Goal: Task Accomplishment & Management: Use online tool/utility

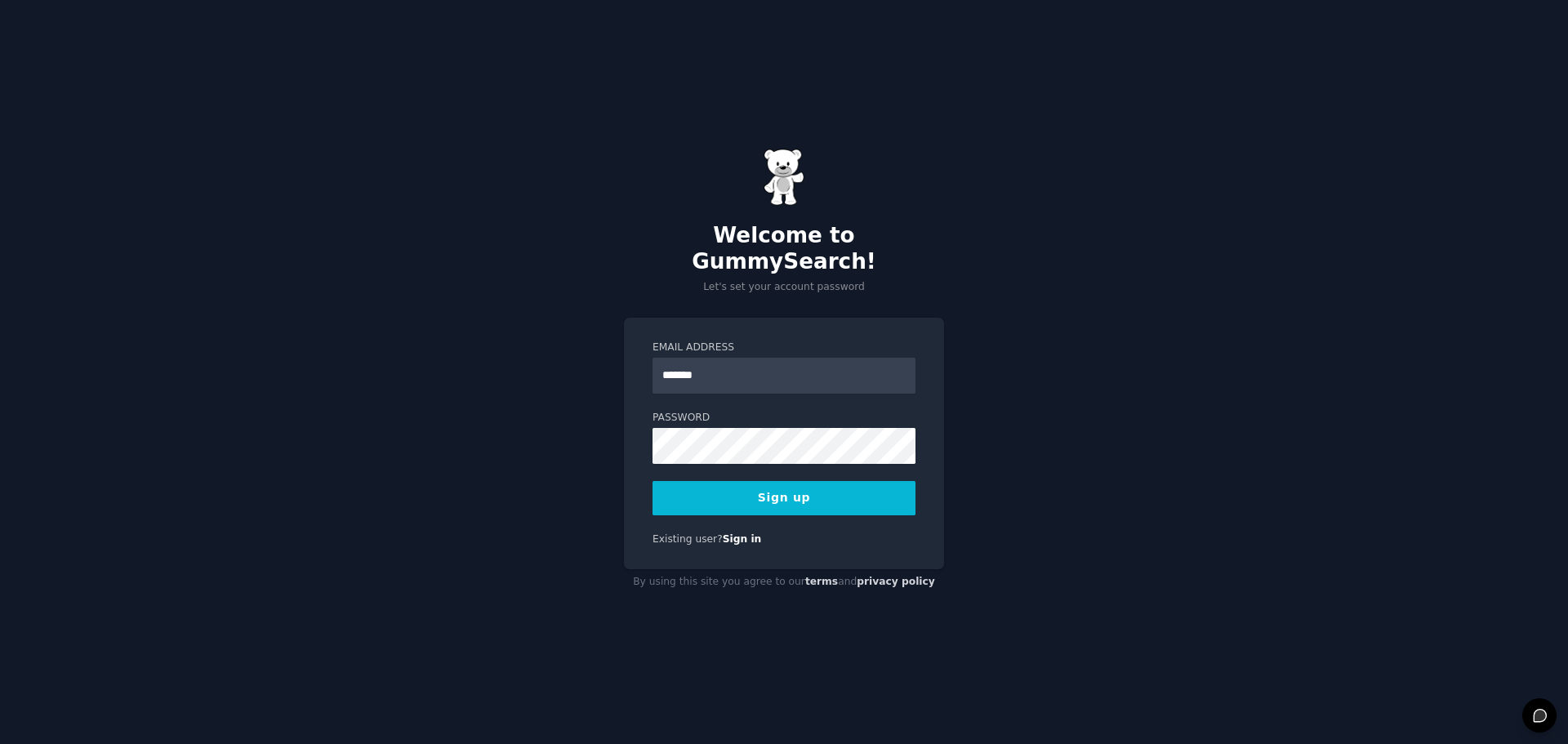
type input "**********"
click at [805, 491] on button "Sign up" at bounding box center [784, 498] width 263 height 35
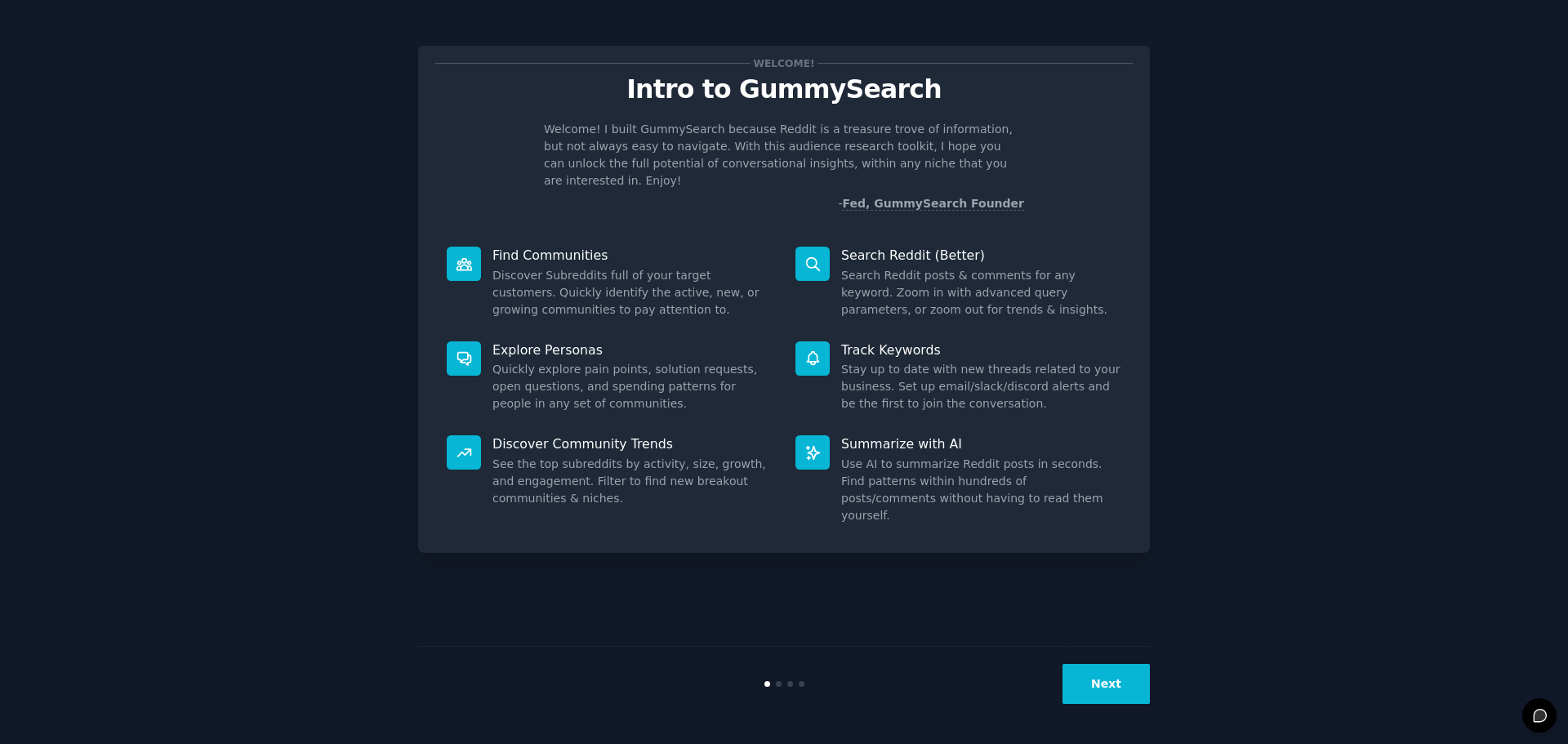
click at [1314, 197] on div "Welcome! Intro to GummySearch Welcome! I built GummySearch because Reddit is a …" at bounding box center [784, 372] width 1522 height 699
click at [1105, 684] on button "Next" at bounding box center [1106, 684] width 87 height 40
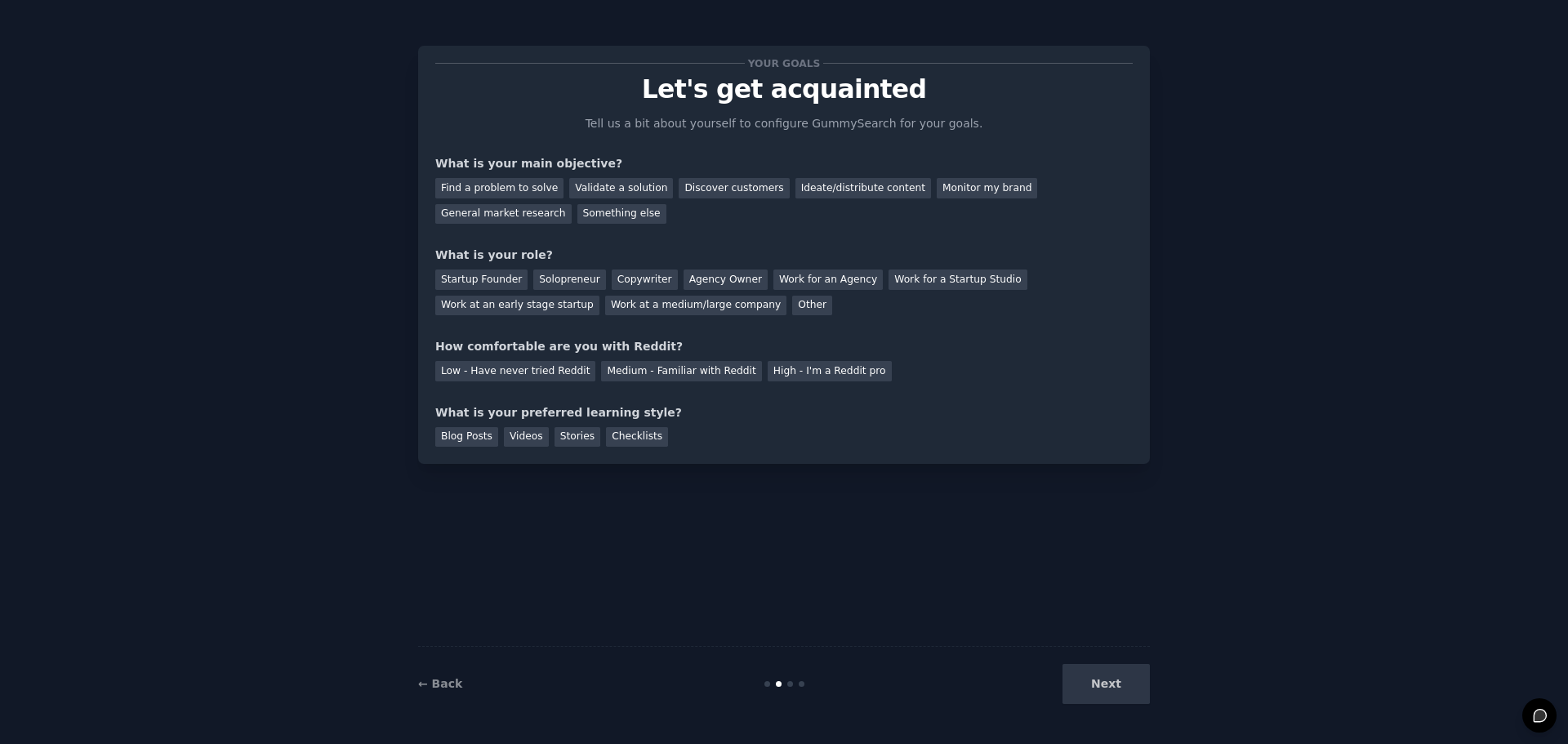
click at [1113, 686] on div "Next" at bounding box center [1027, 684] width 244 height 40
click at [489, 275] on div "Startup Founder" at bounding box center [480, 280] width 92 height 21
click at [577, 275] on div "Solopreneur" at bounding box center [569, 280] width 72 height 21
click at [585, 189] on div "Validate a solution" at bounding box center [620, 188] width 104 height 21
click at [546, 372] on div "Low - Have never tried Reddit" at bounding box center [515, 371] width 160 height 21
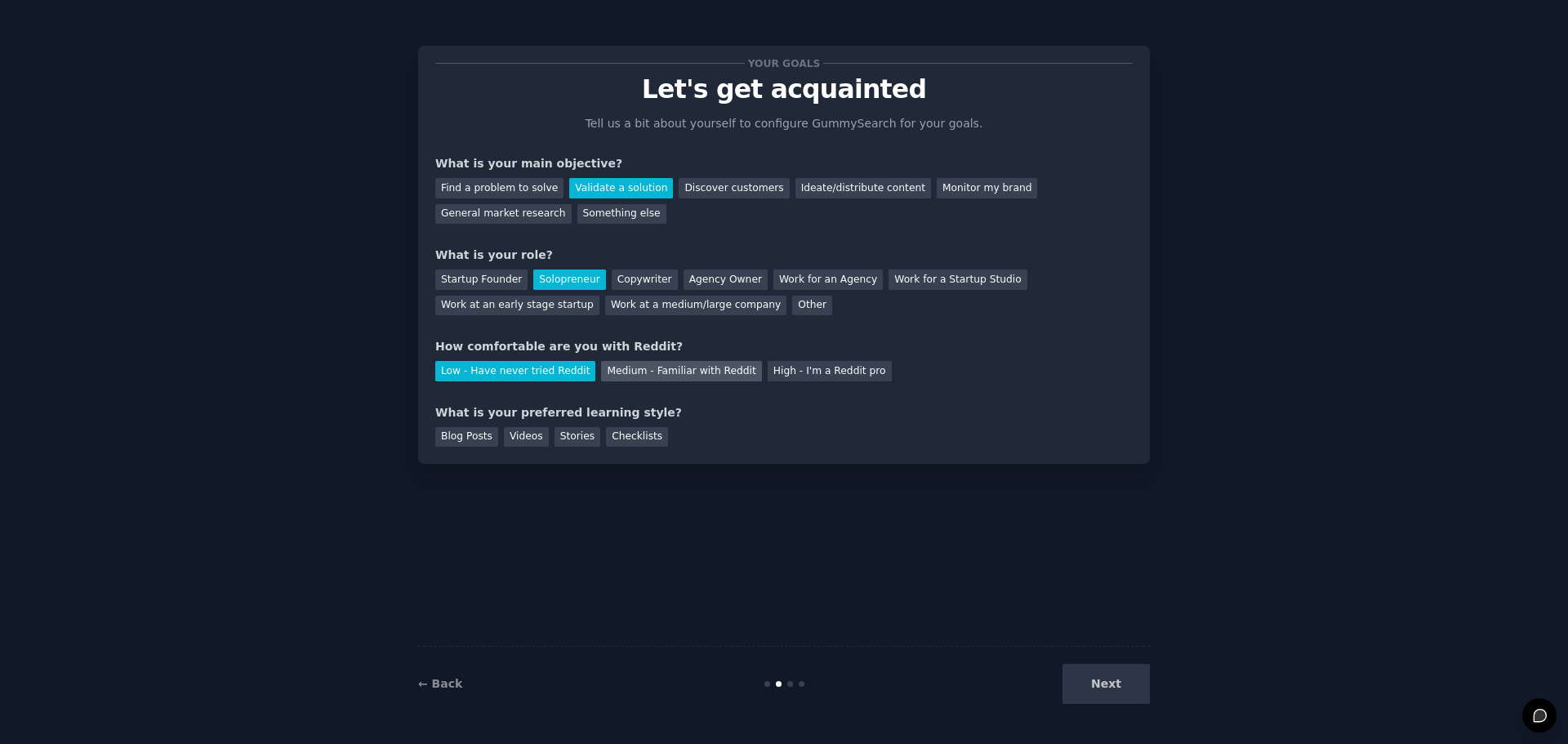
click at [617, 371] on div "Medium - Familiar with Reddit" at bounding box center [681, 371] width 160 height 21
click at [468, 437] on div "Blog Posts" at bounding box center [466, 437] width 63 height 21
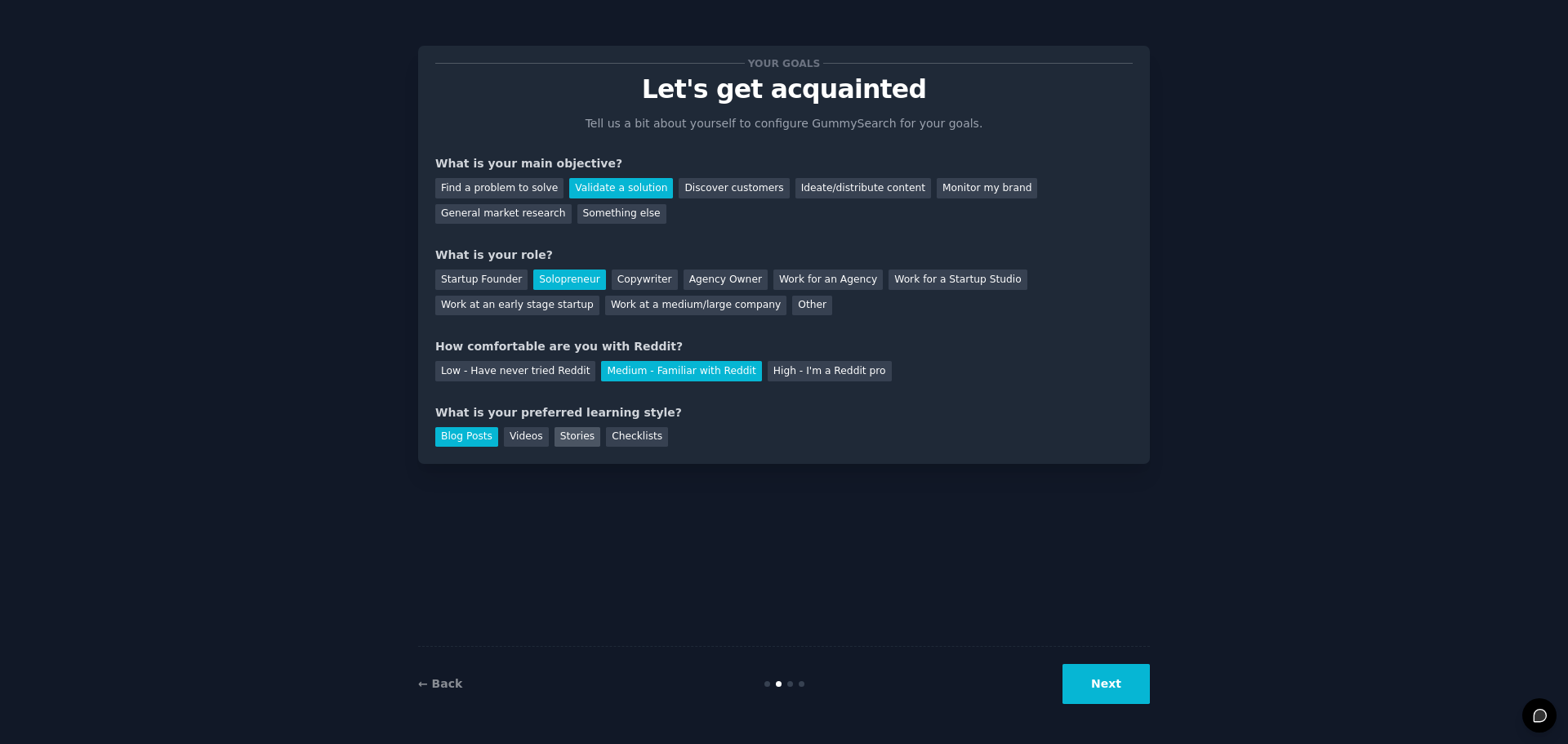
click at [573, 435] on div "Stories" at bounding box center [577, 437] width 45 height 21
click at [1142, 684] on button "Next" at bounding box center [1106, 684] width 87 height 40
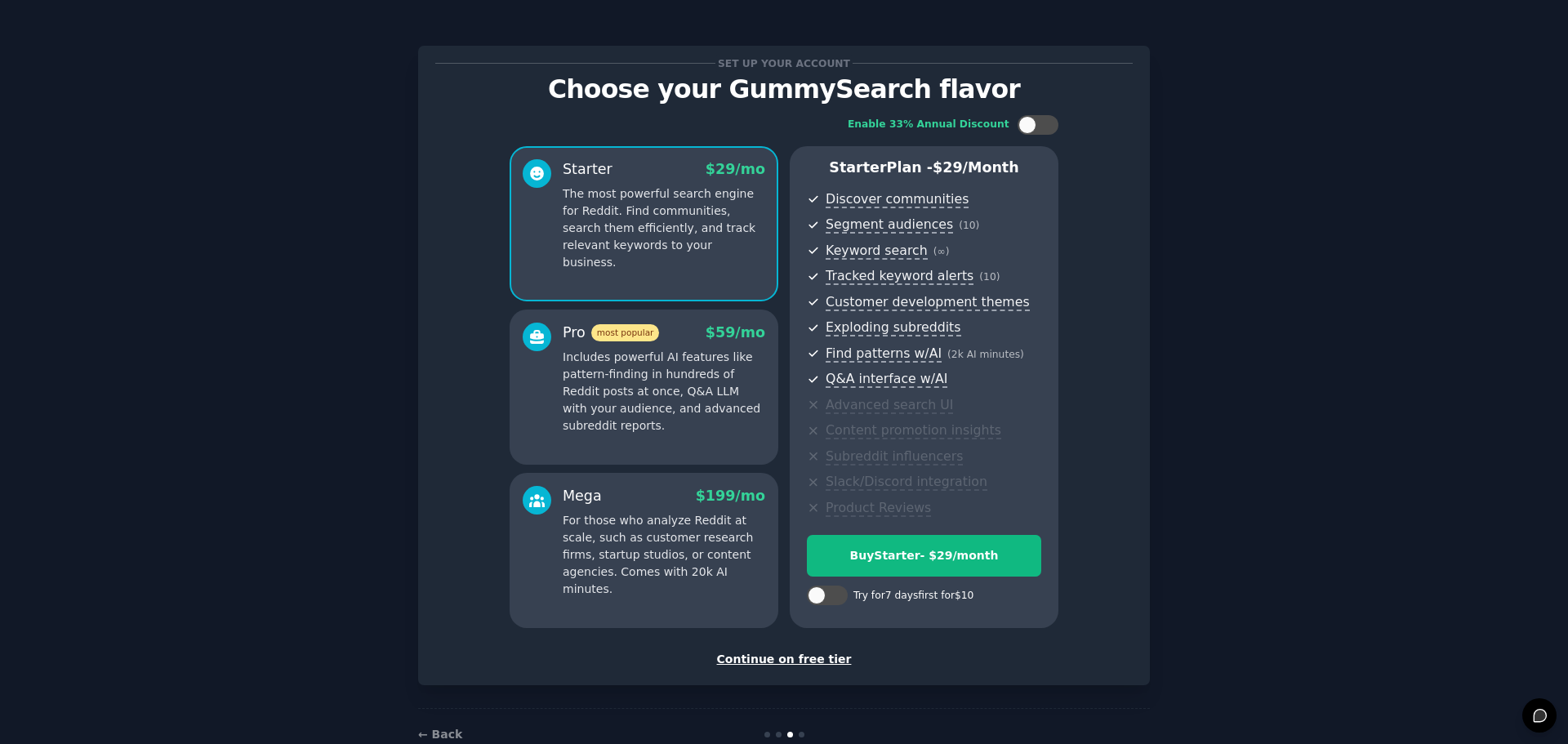
click at [784, 663] on div "Continue on free tier" at bounding box center [784, 659] width 698 height 17
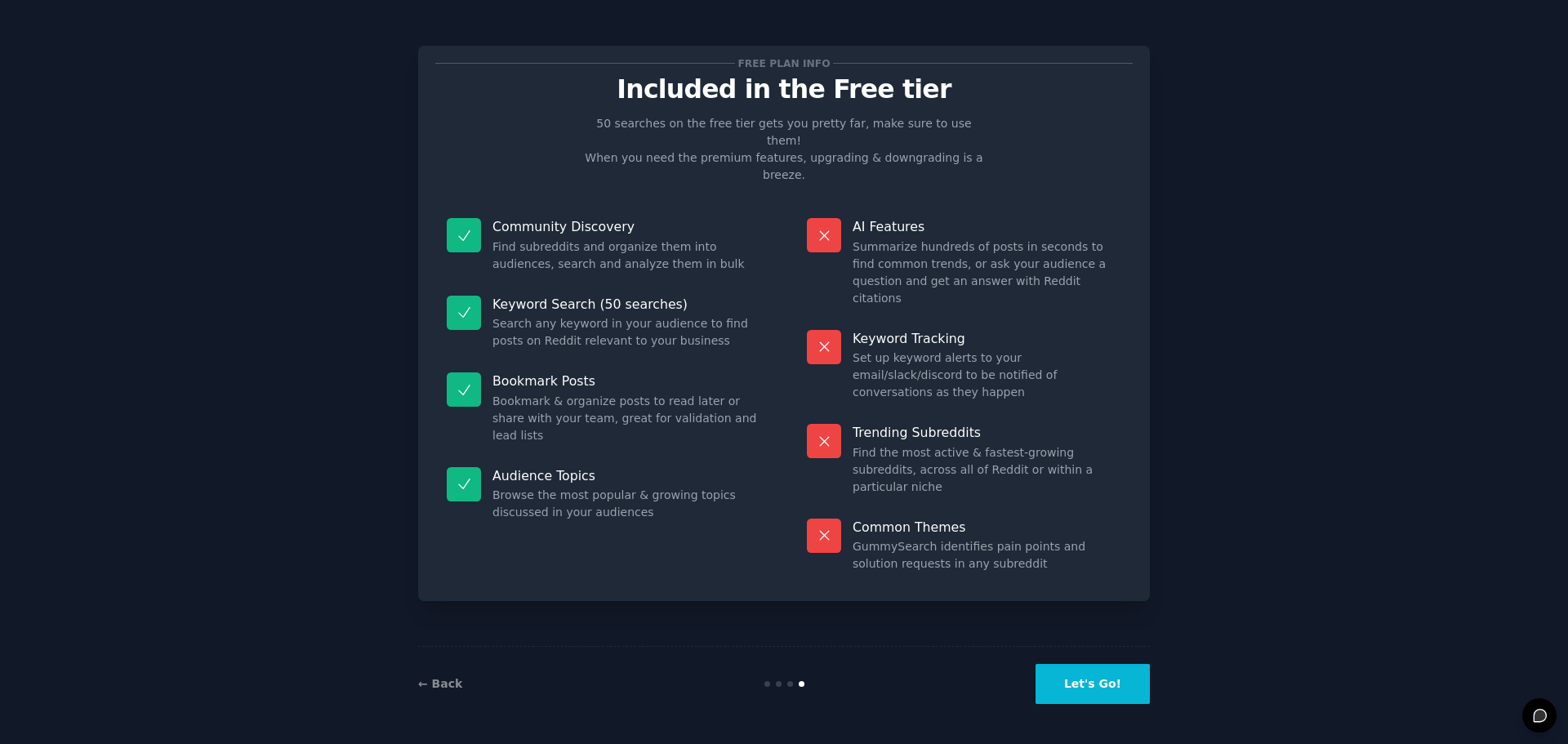
click at [1084, 680] on button "Let's Go!" at bounding box center [1093, 684] width 115 height 40
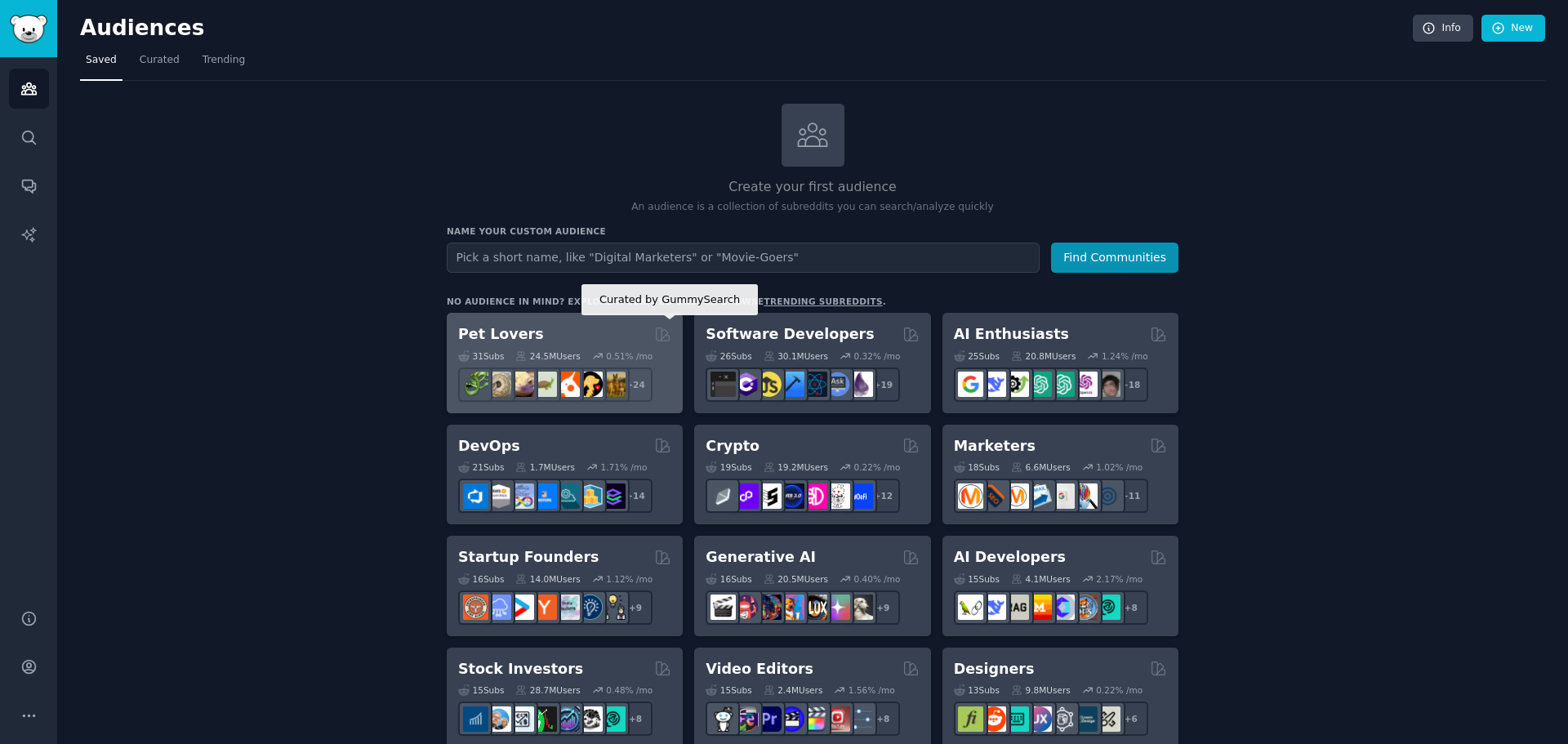
type input "Lorem ip dol sitametcons adipisci el sed doeiusm, tem incidid utlabo etdolorem …"
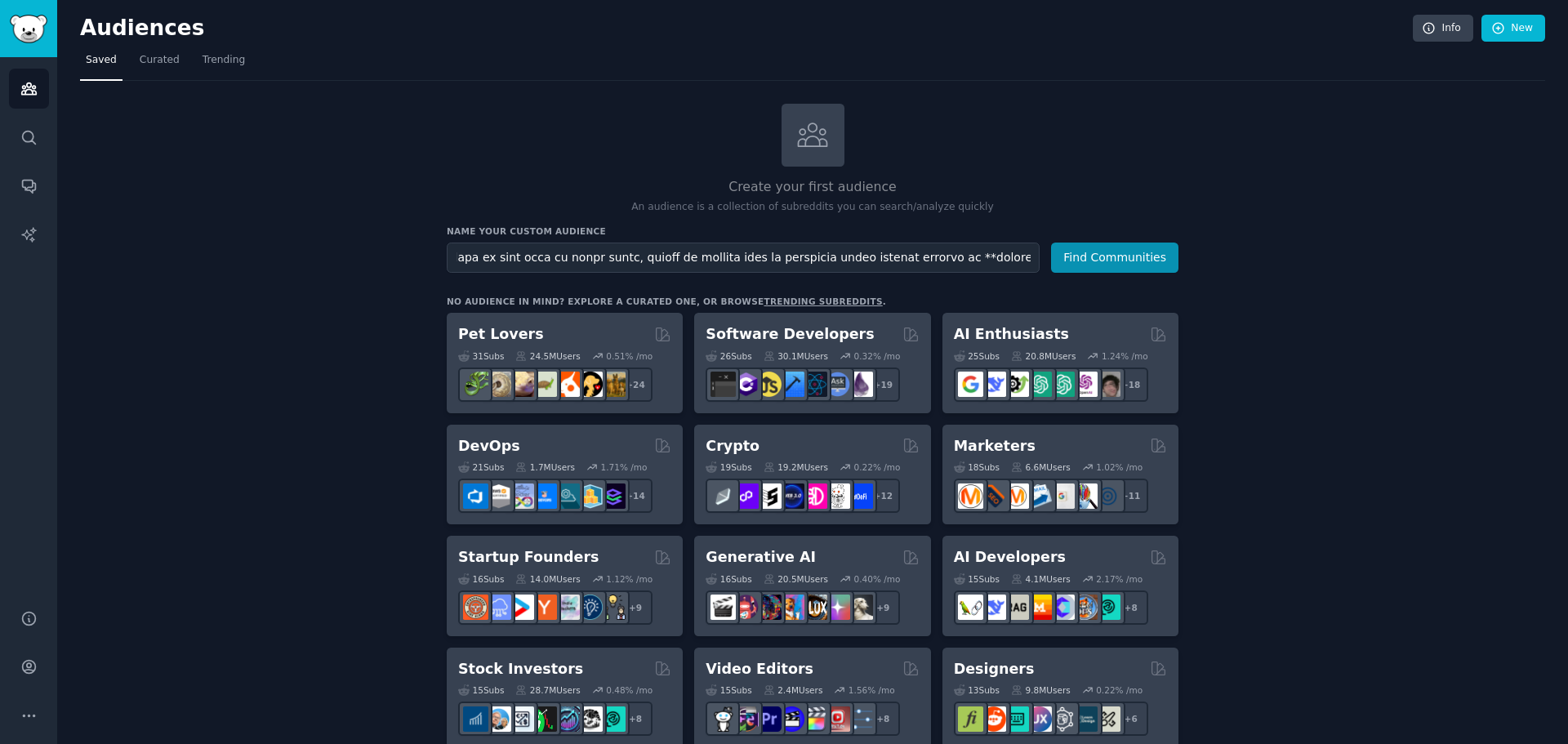
click at [790, 257] on input "text" at bounding box center [743, 257] width 593 height 31
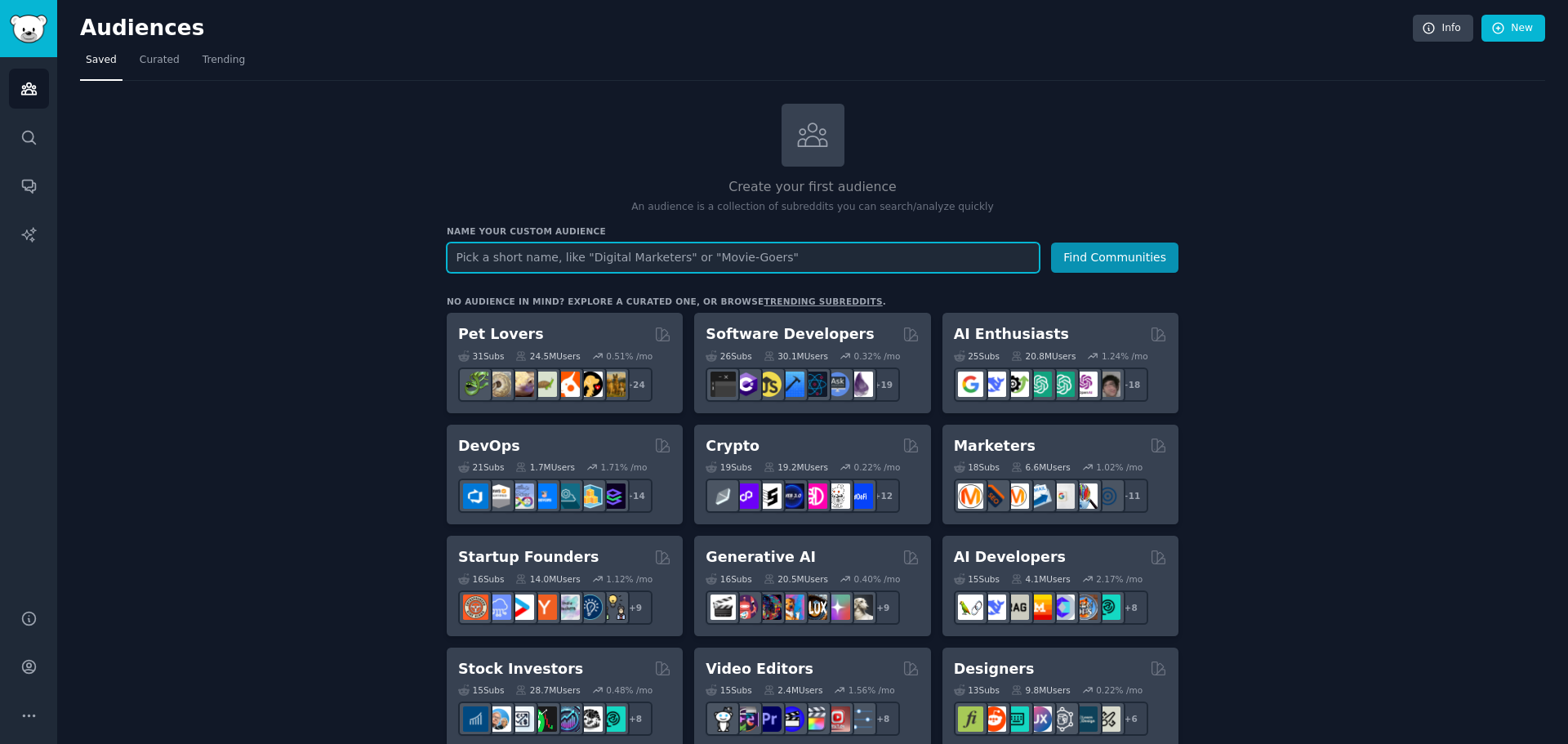
paste input "Job seekers' experience and pain points with AI job interviews OR feedback on A…"
type input "Job seekers' experience and pain points with AI job interviews OR feedback on A…"
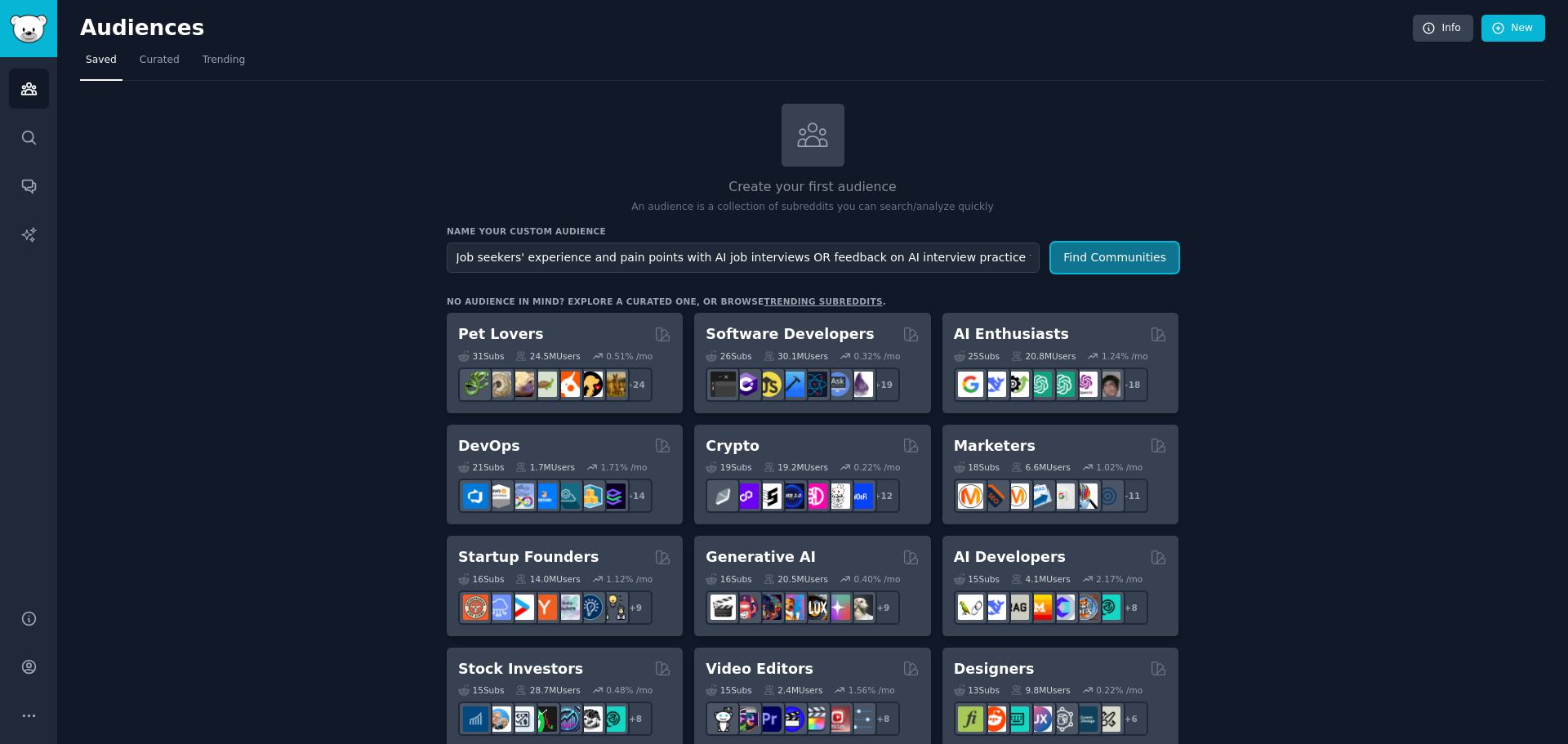
click at [1140, 256] on button "Find Communities" at bounding box center [1114, 257] width 127 height 31
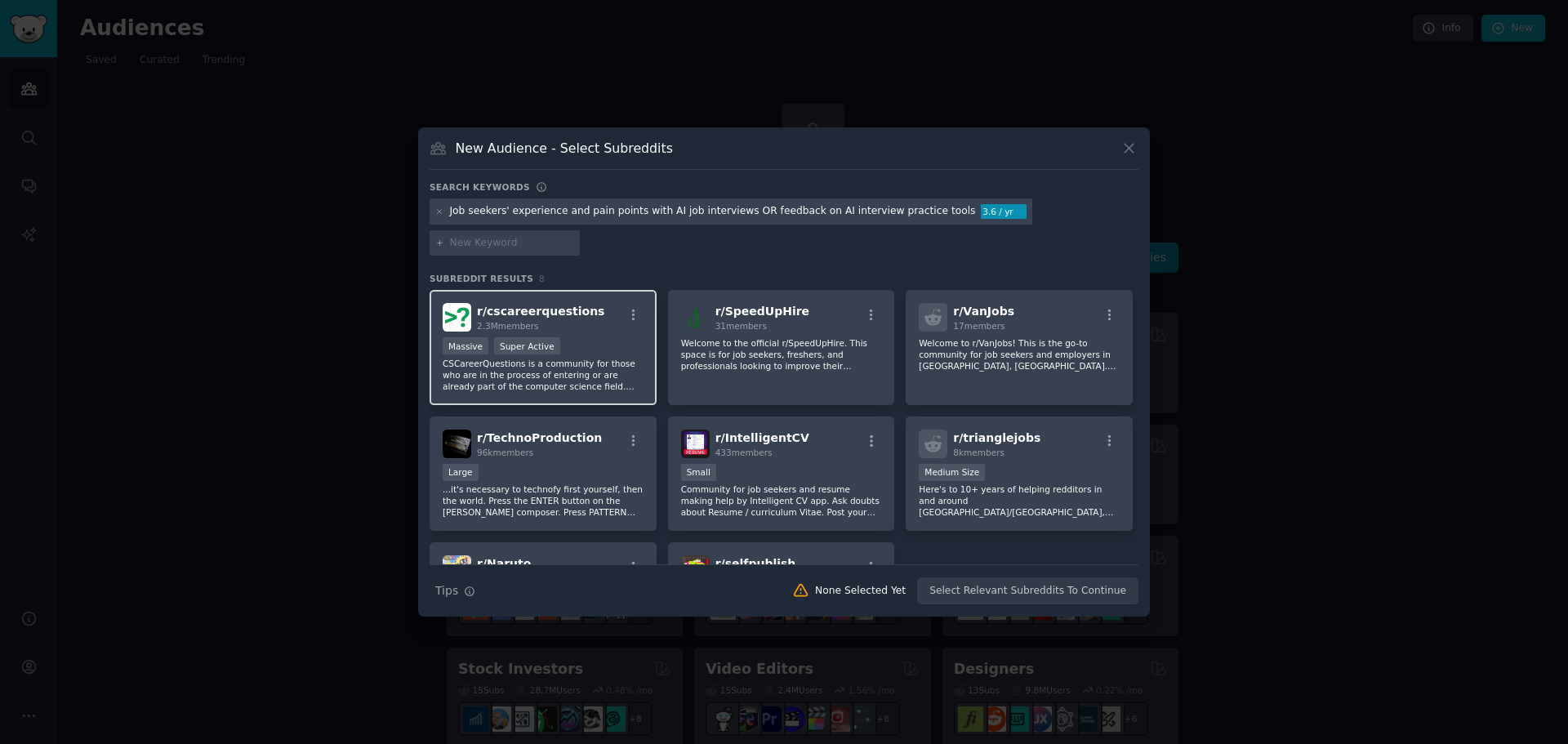
click at [574, 320] on div "2.3M members" at bounding box center [540, 326] width 127 height 12
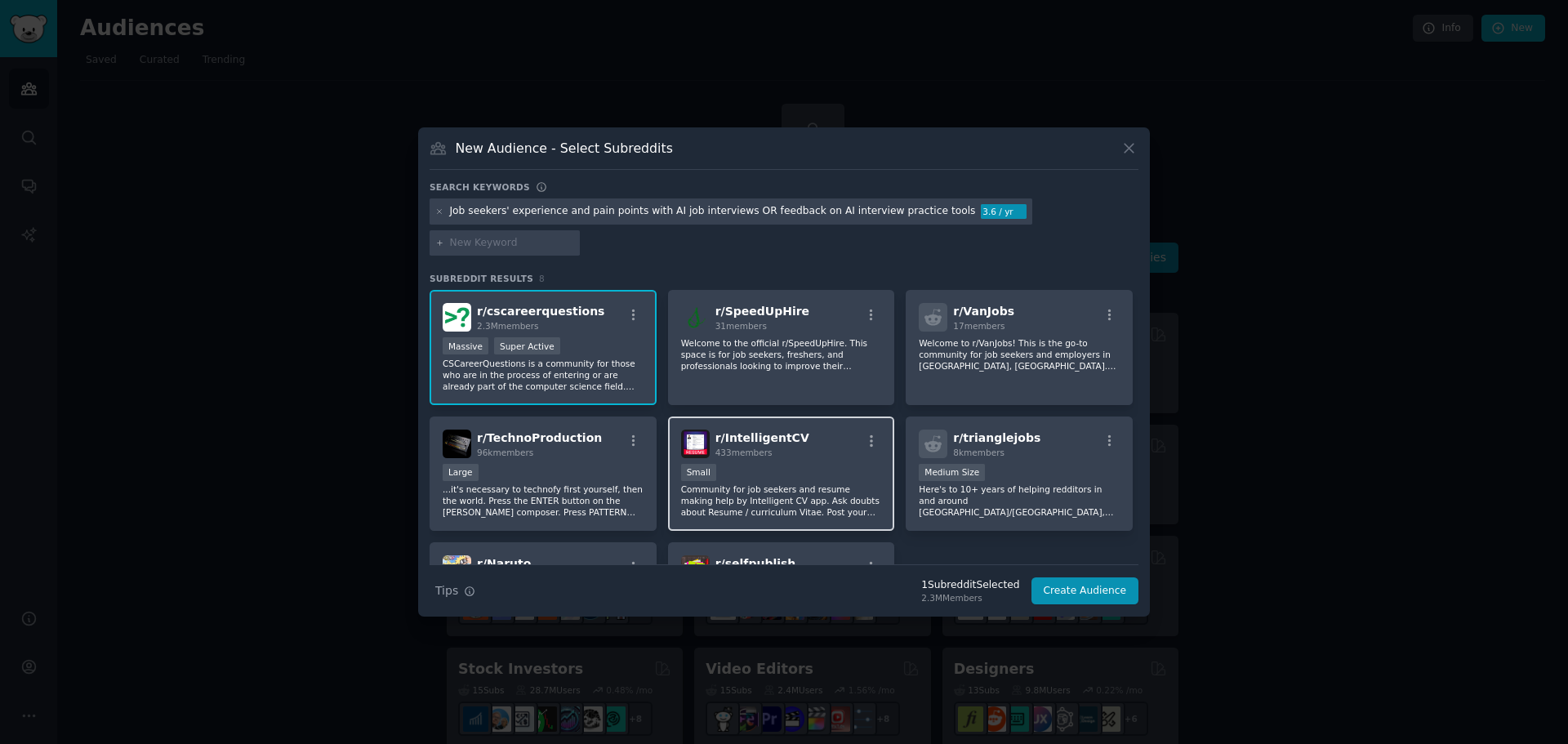
click at [835, 440] on div "r/ IntelligentCV 433 members" at bounding box center [781, 444] width 201 height 29
click at [1107, 577] on button "Create Audience" at bounding box center [1085, 591] width 108 height 28
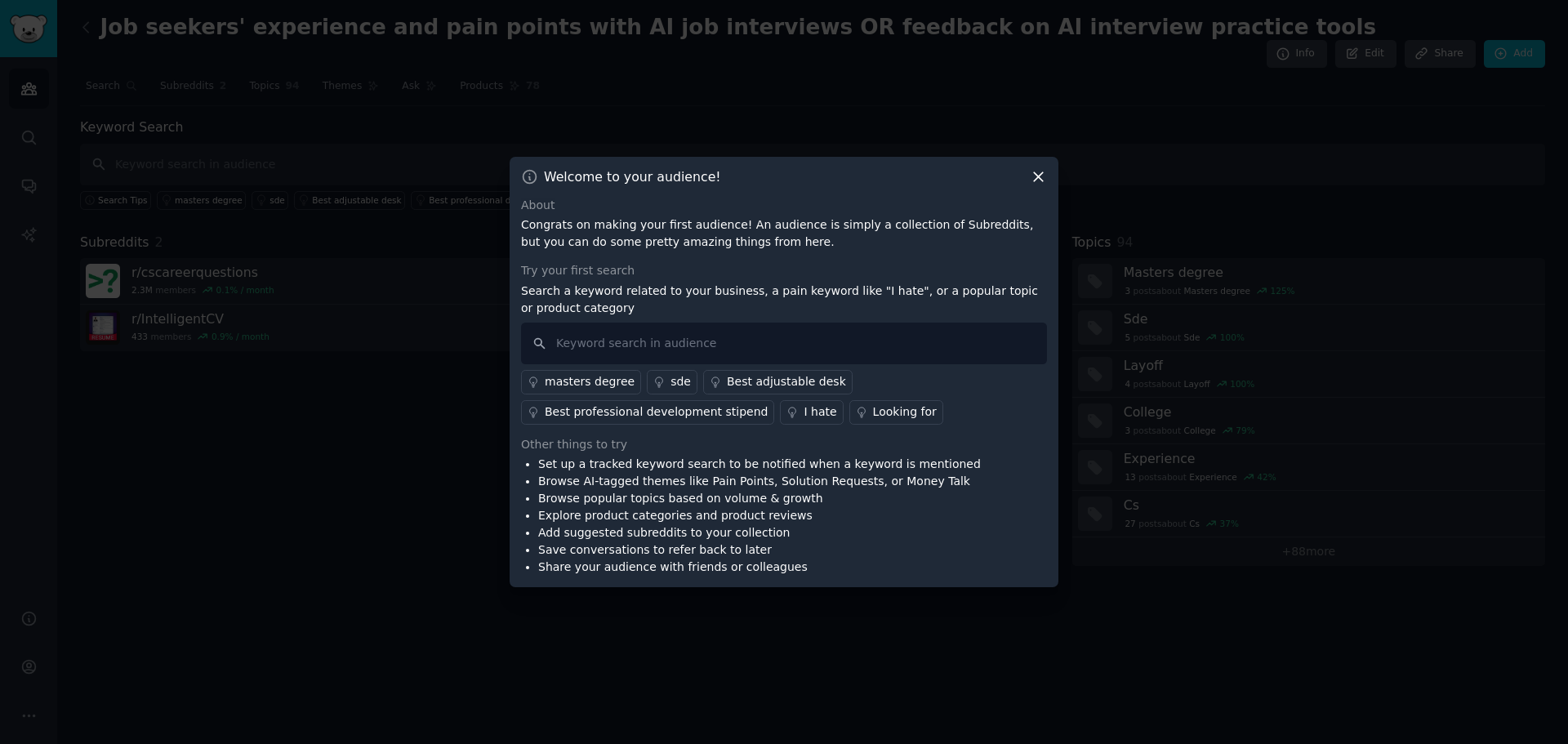
click at [1035, 177] on icon at bounding box center [1037, 176] width 17 height 17
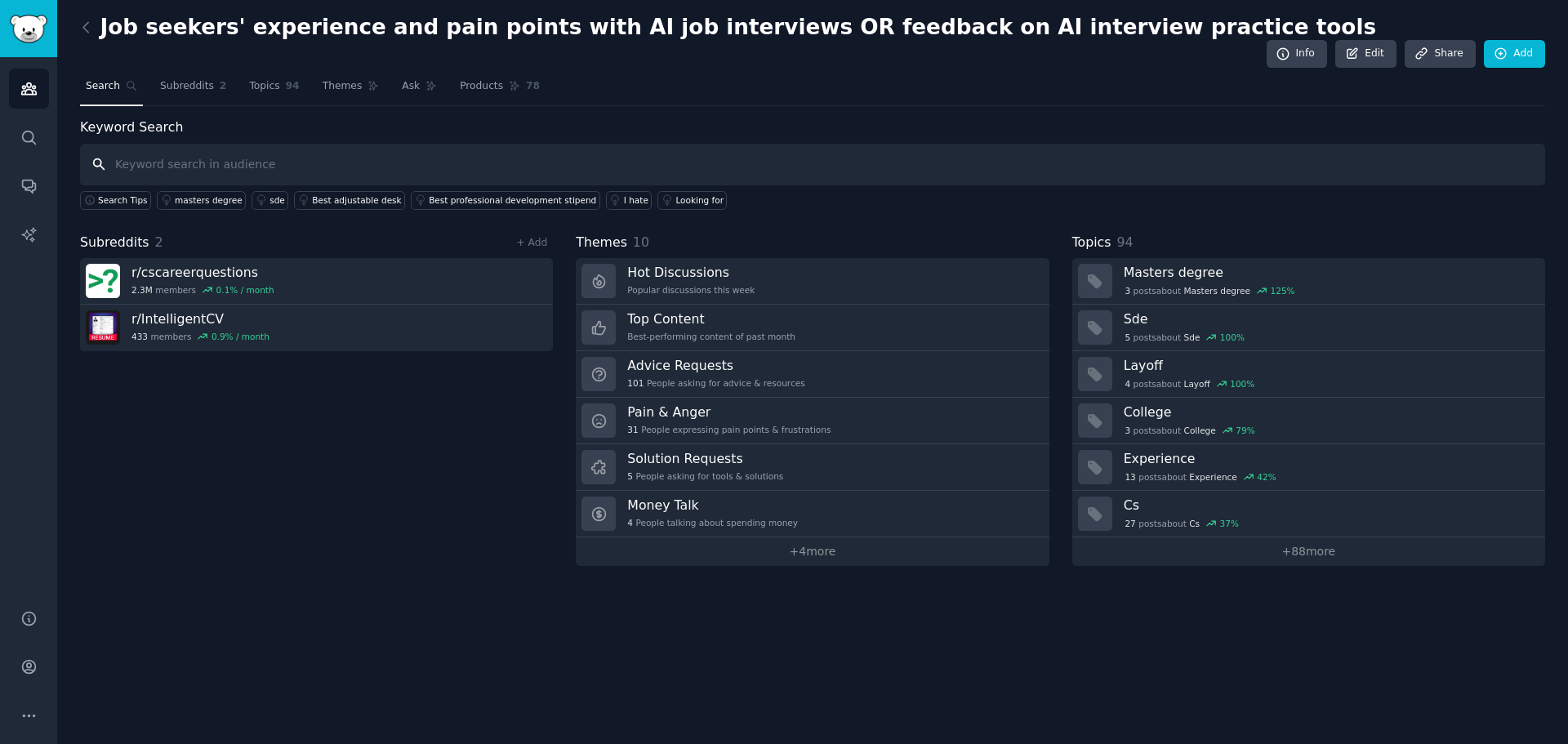
click at [482, 143] on input "text" at bounding box center [812, 164] width 1464 height 41
type input "AI job interviews"
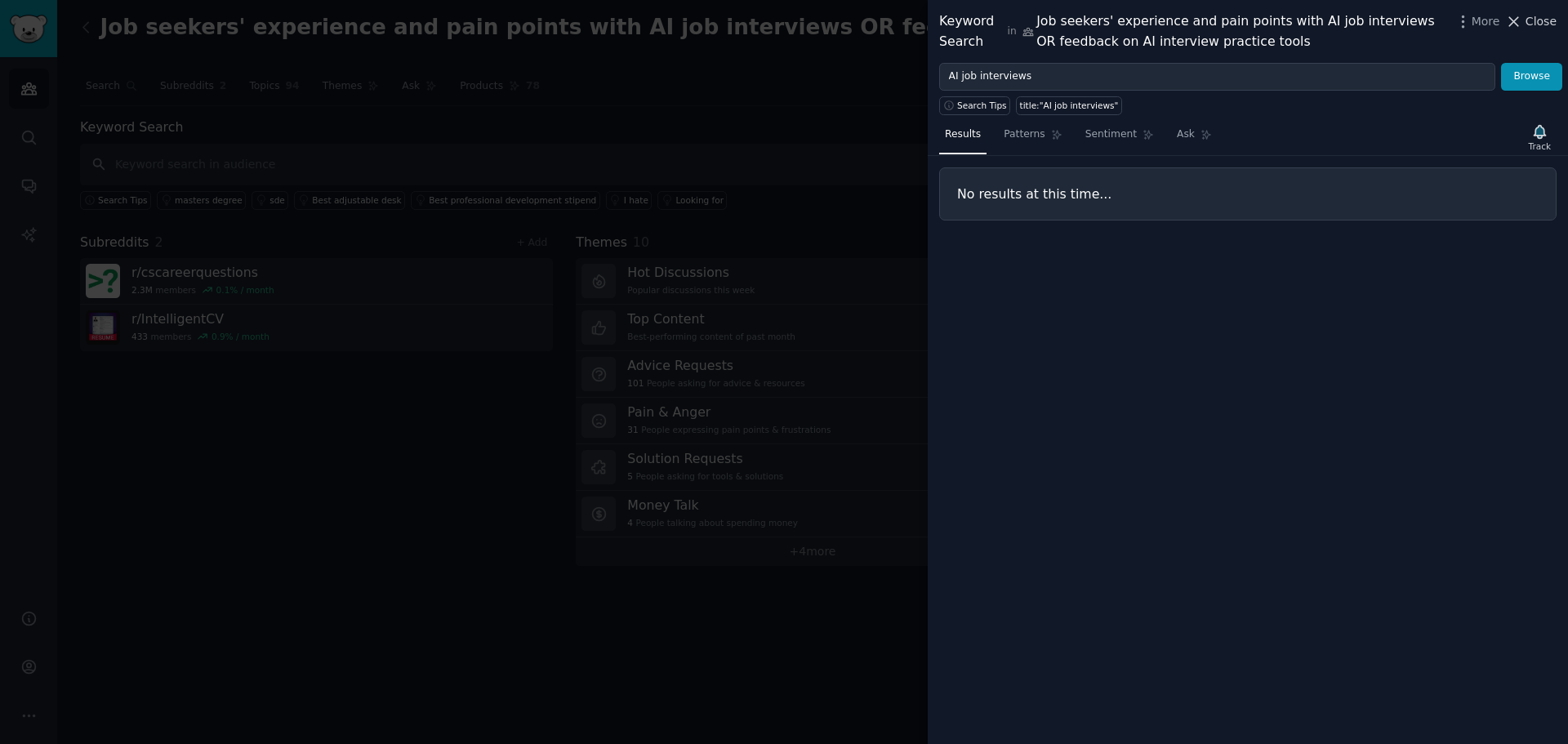
click at [1544, 22] on span "Close" at bounding box center [1540, 21] width 31 height 17
